Goal: Browse casually

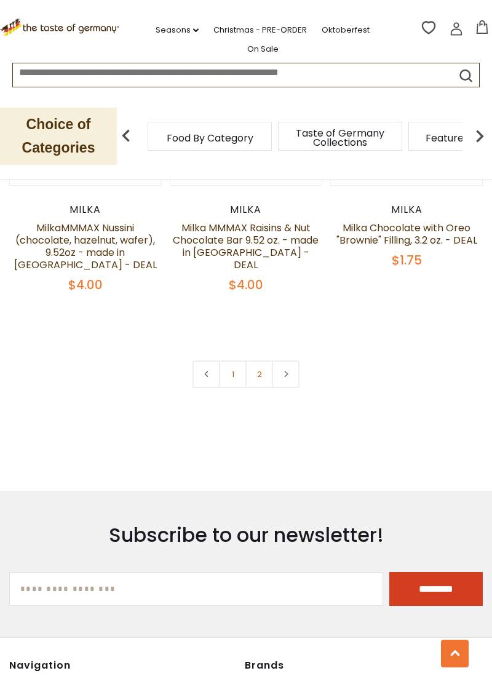
scroll to position [3383, 0]
